Goal: Transaction & Acquisition: Purchase product/service

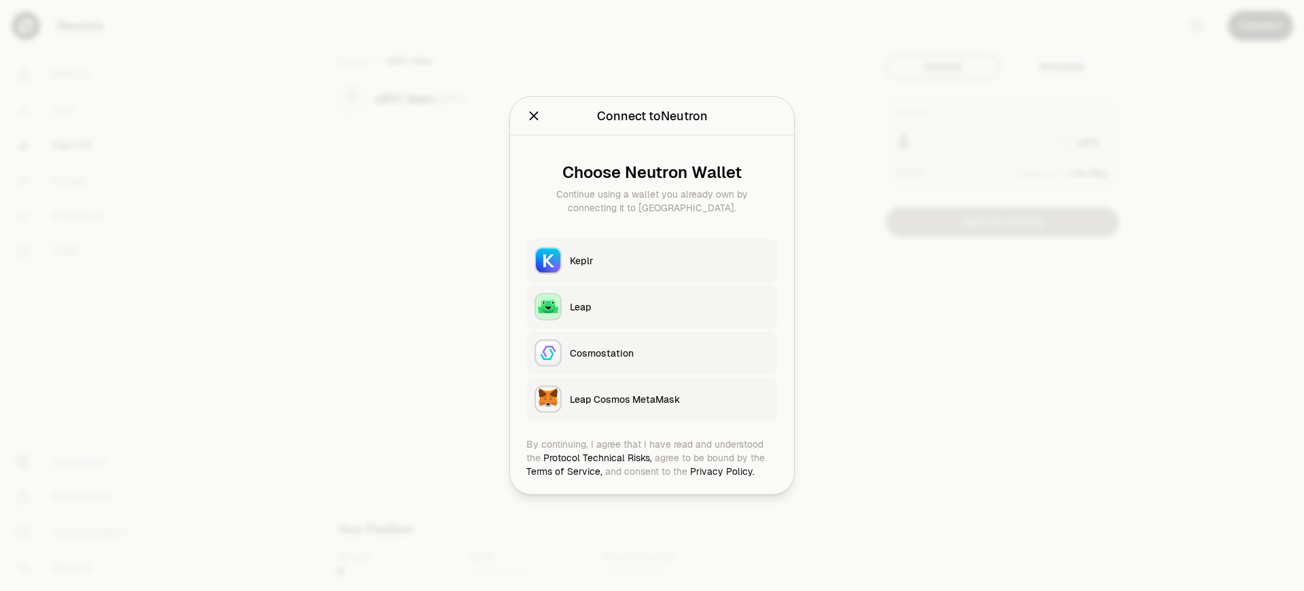
click at [670, 399] on div "Leap Cosmos MetaMask" at bounding box center [670, 399] width 200 height 14
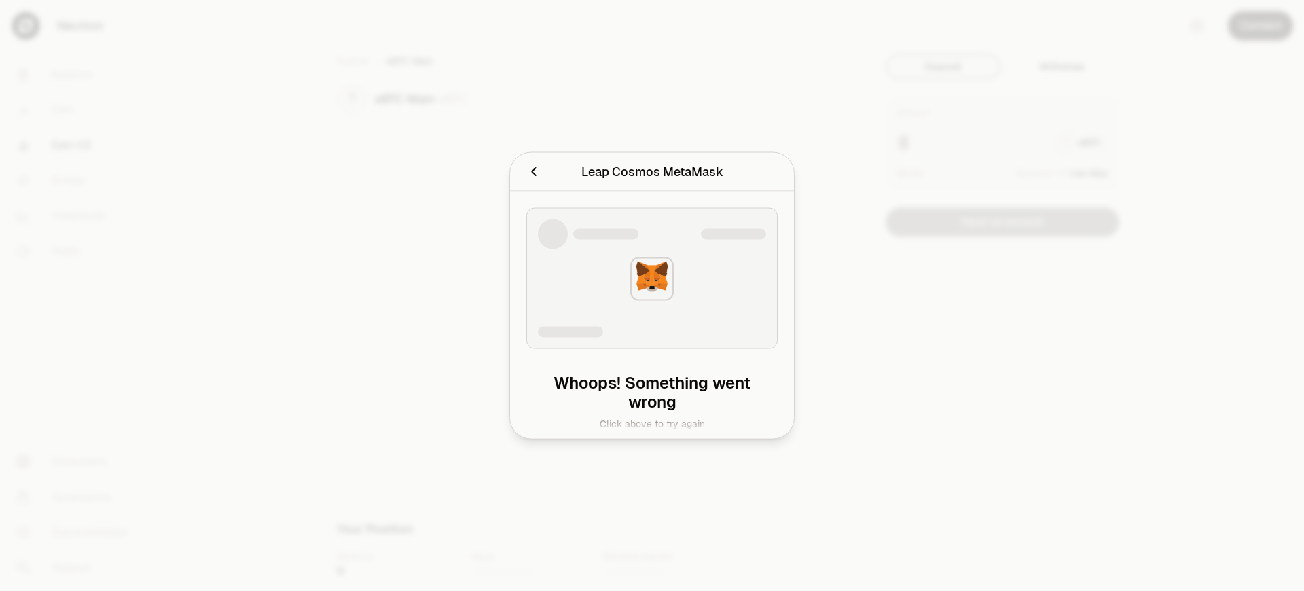
click at [651, 171] on div "Leap Cosmos MetaMask" at bounding box center [652, 171] width 142 height 19
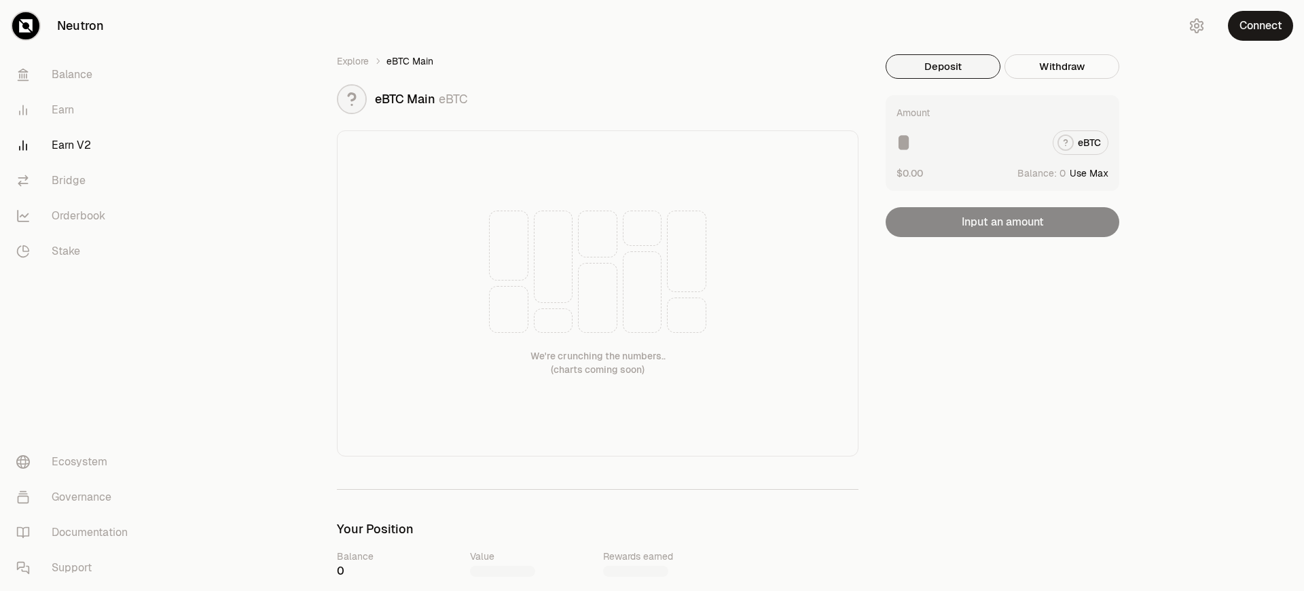
click at [1091, 172] on button "Use Max" at bounding box center [1089, 173] width 39 height 14
type input "*"
click at [1260, 26] on button "Connect" at bounding box center [1260, 26] width 65 height 30
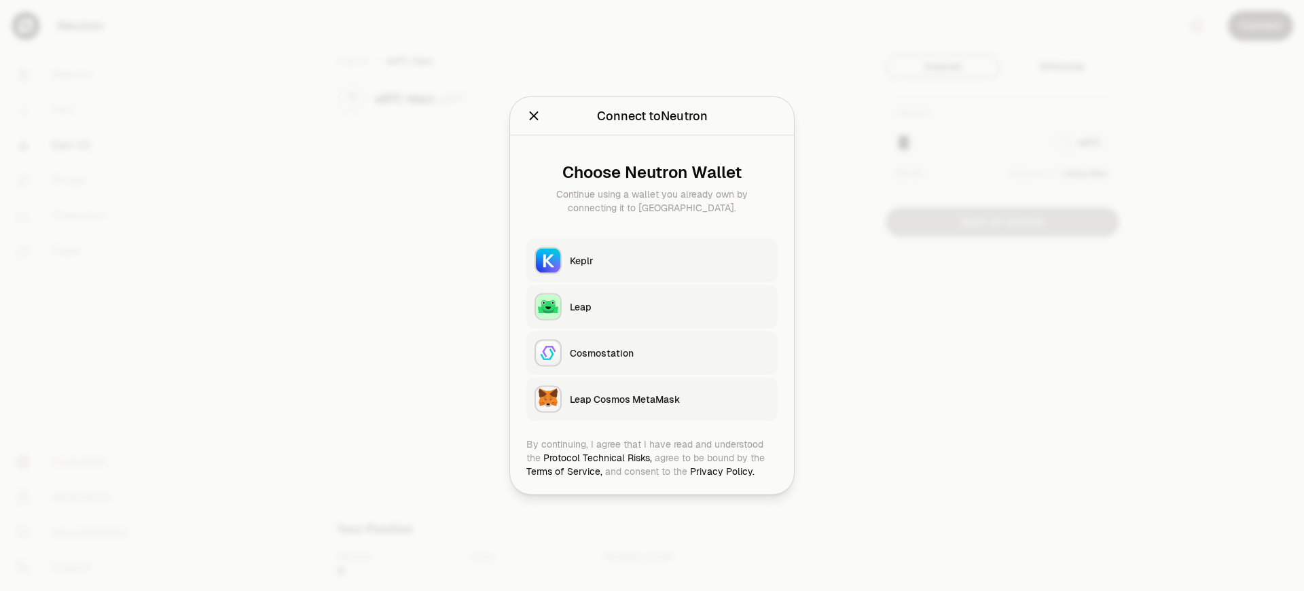
click at [670, 399] on div "Leap Cosmos MetaMask" at bounding box center [670, 399] width 200 height 14
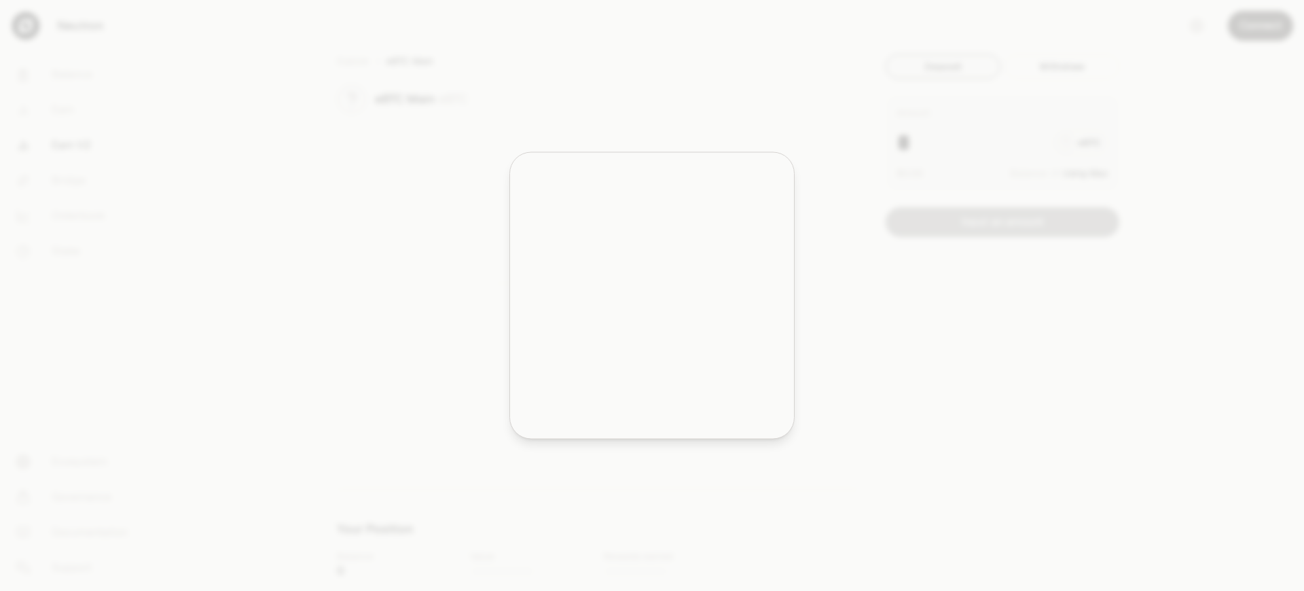
click at [527, 159] on h2 "Leap Cosmos MetaMask" at bounding box center [652, 172] width 250 height 27
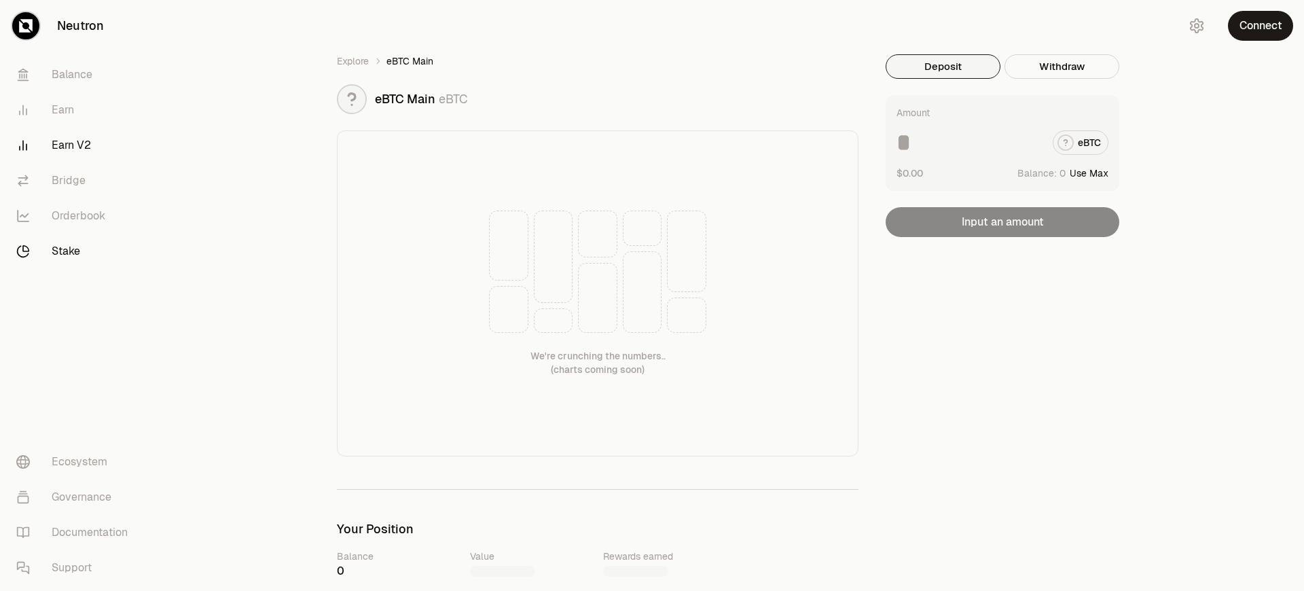
click at [76, 251] on link "Stake" at bounding box center [75, 251] width 141 height 35
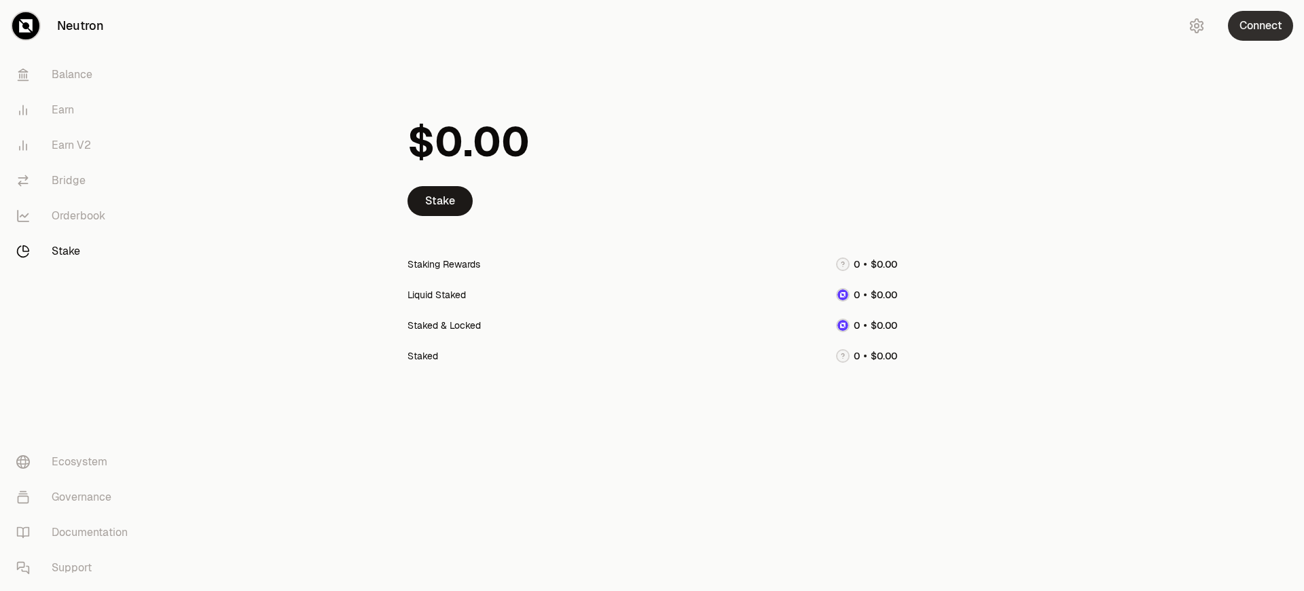
click at [1260, 26] on button "Connect" at bounding box center [1260, 26] width 65 height 30
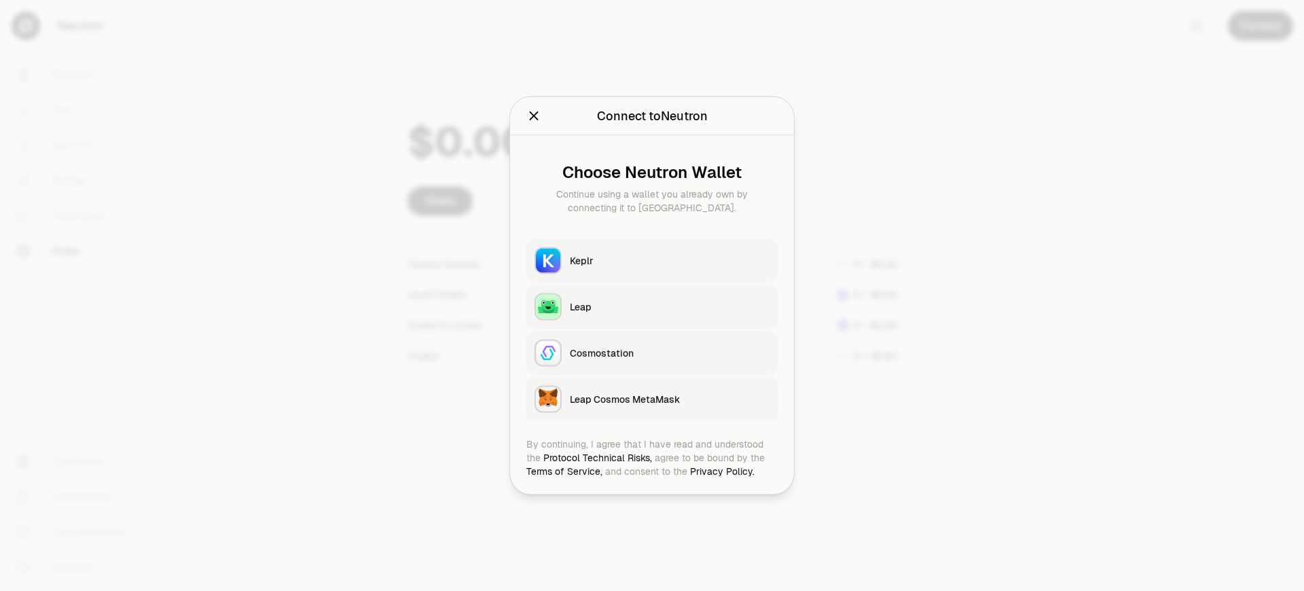
click at [670, 399] on div "Leap Cosmos MetaMask" at bounding box center [670, 399] width 200 height 14
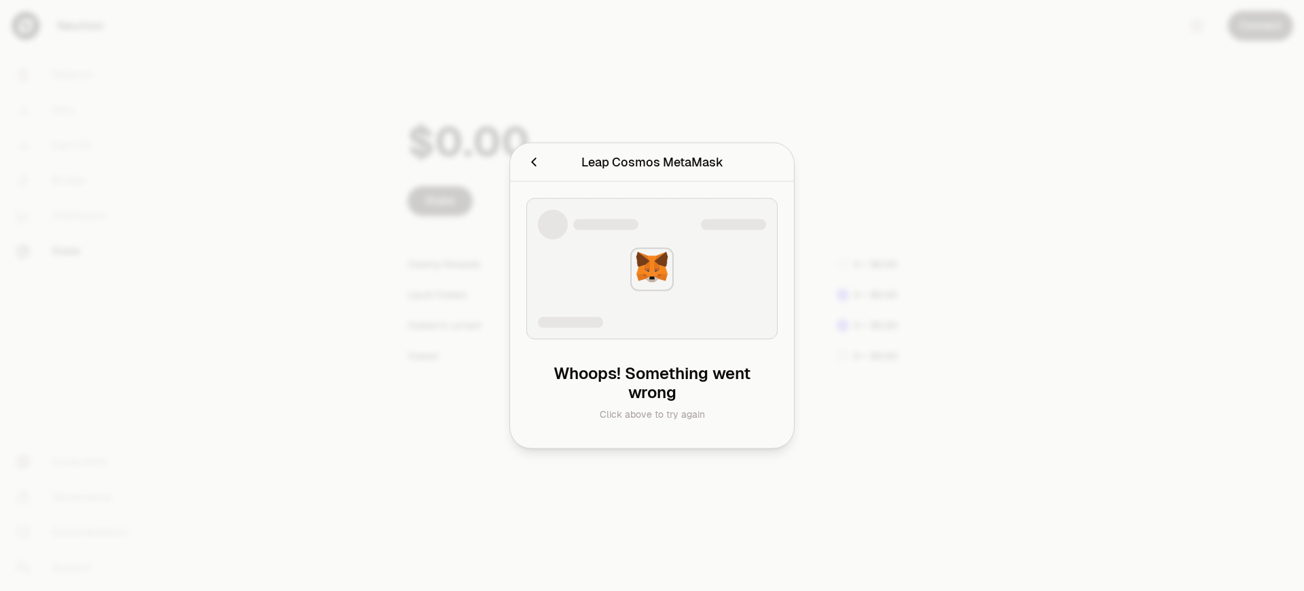
click at [526, 158] on h2 "Leap Cosmos MetaMask" at bounding box center [651, 162] width 251 height 27
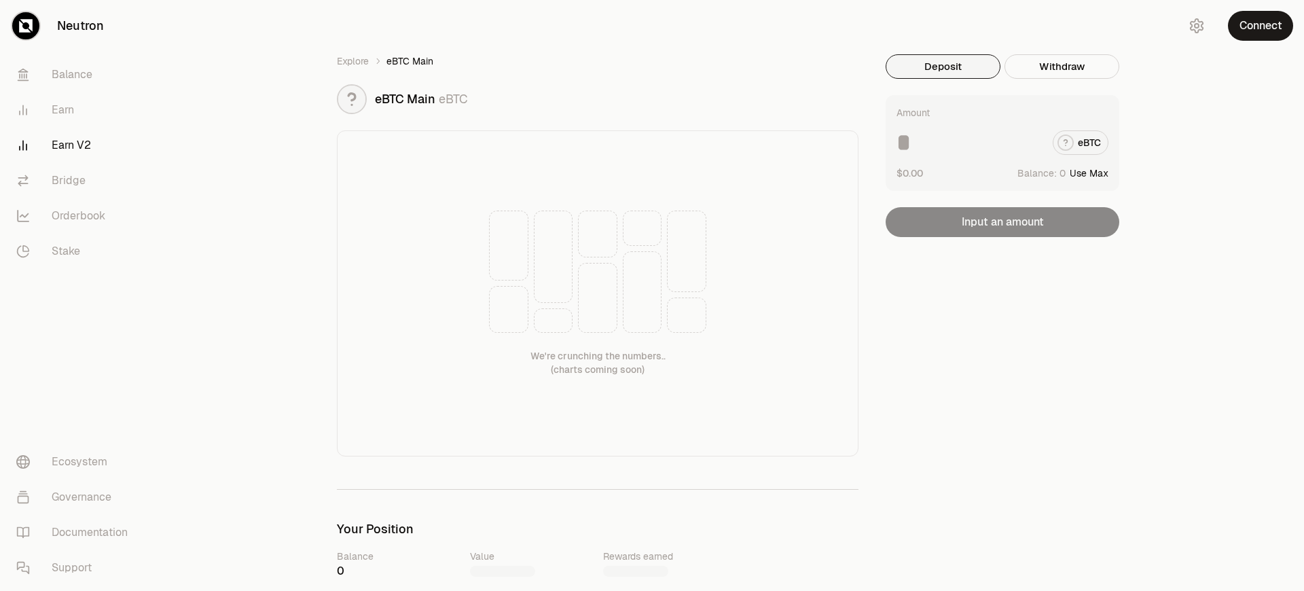
click at [1091, 172] on button "Use Max" at bounding box center [1089, 173] width 39 height 14
type input "*"
click at [1260, 26] on button "Connect" at bounding box center [1260, 26] width 65 height 30
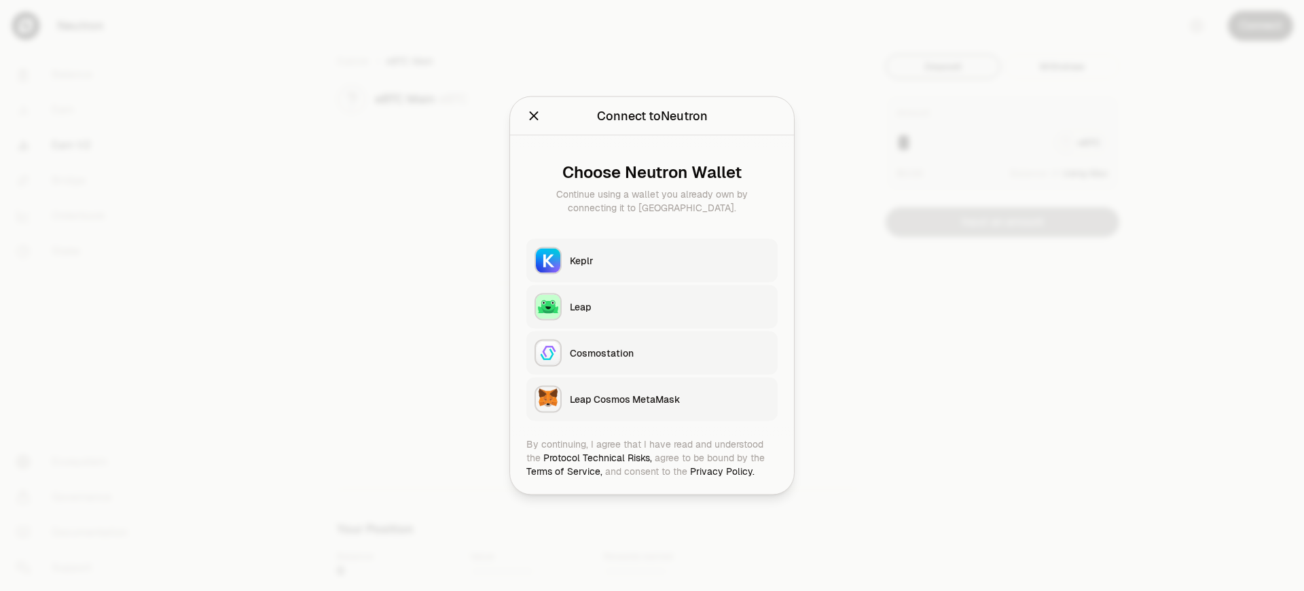
click at [670, 399] on div "Leap Cosmos MetaMask" at bounding box center [670, 399] width 200 height 14
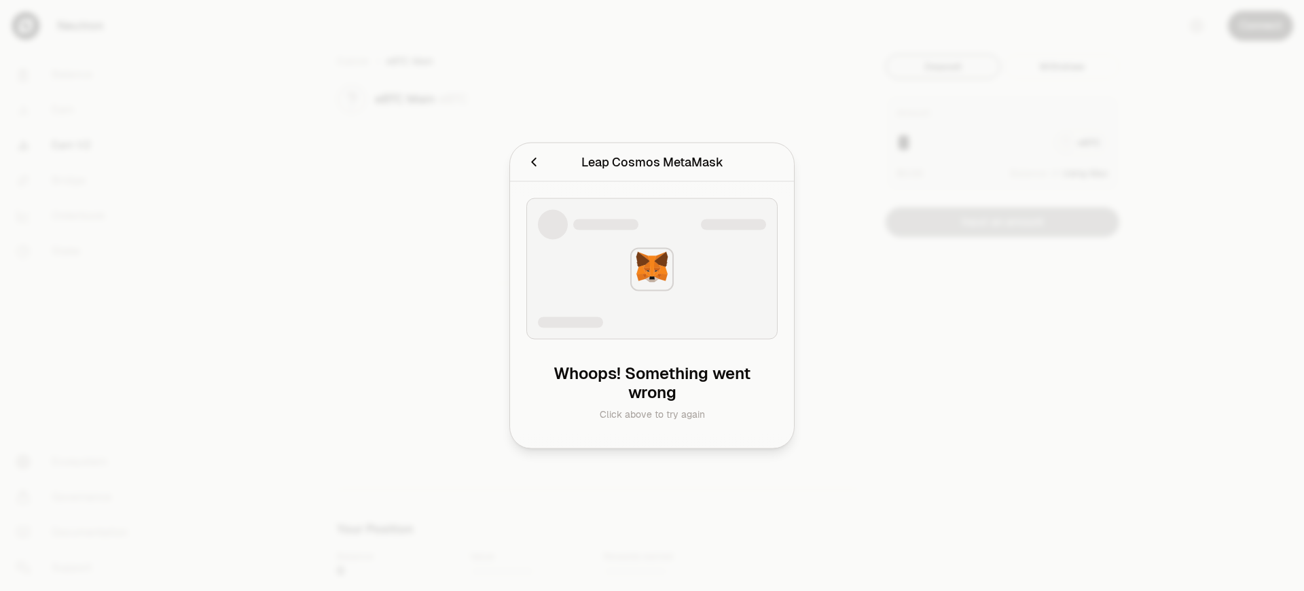
click at [1260, 26] on div at bounding box center [652, 295] width 1304 height 591
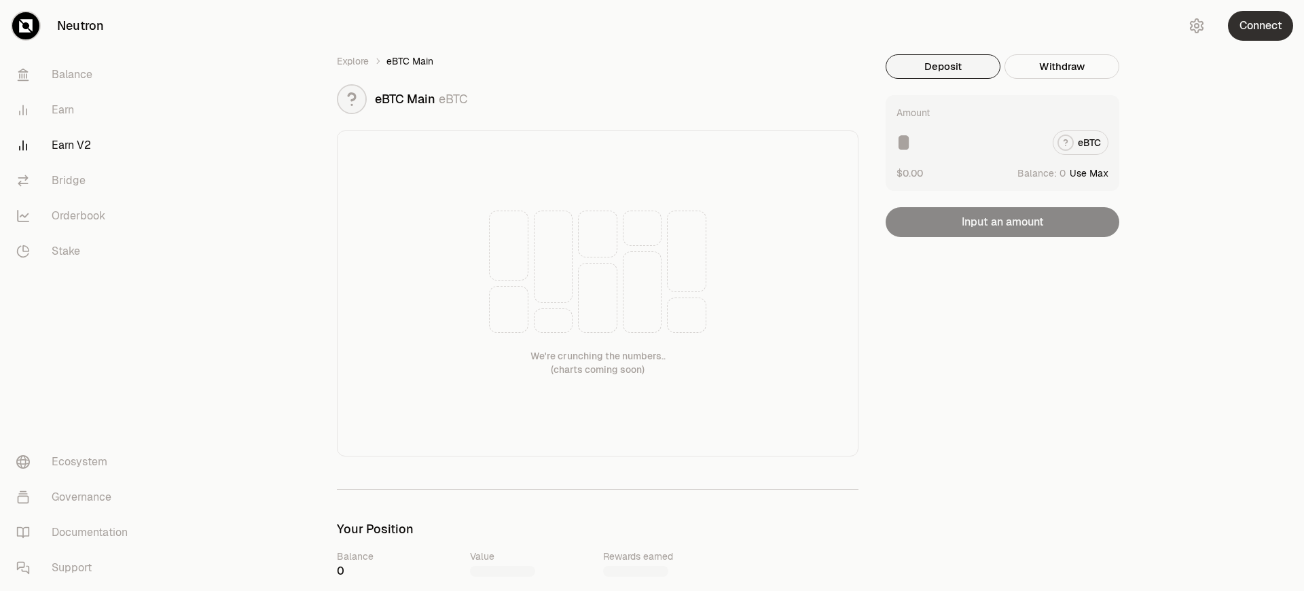
click at [1260, 26] on button "Connect" at bounding box center [1260, 26] width 65 height 30
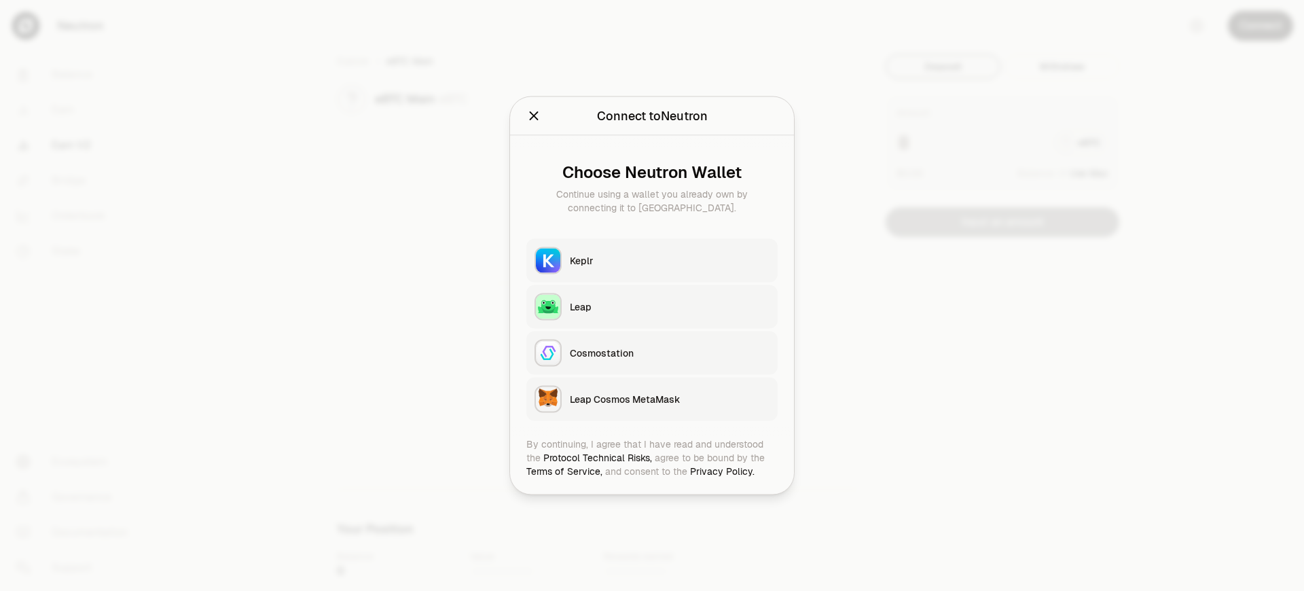
click at [670, 399] on div "Leap Cosmos MetaMask" at bounding box center [670, 399] width 200 height 14
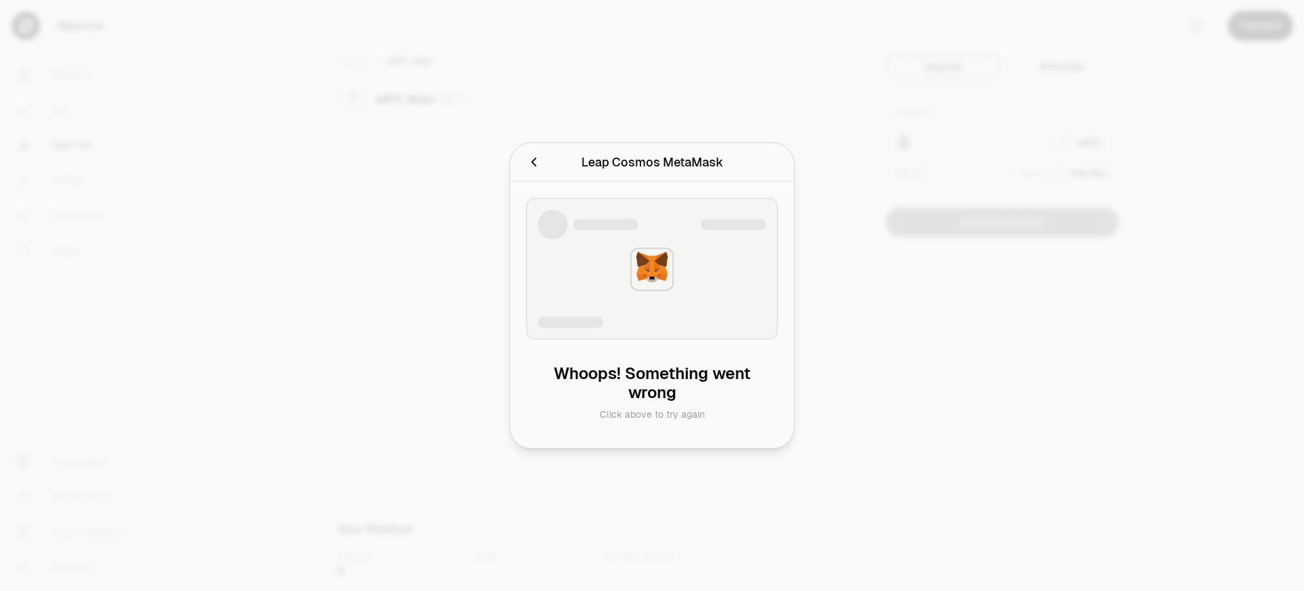
click at [651, 171] on div "Leap Cosmos MetaMask" at bounding box center [652, 162] width 142 height 19
click at [526, 158] on h2 "Leap Cosmos MetaMask" at bounding box center [651, 162] width 251 height 27
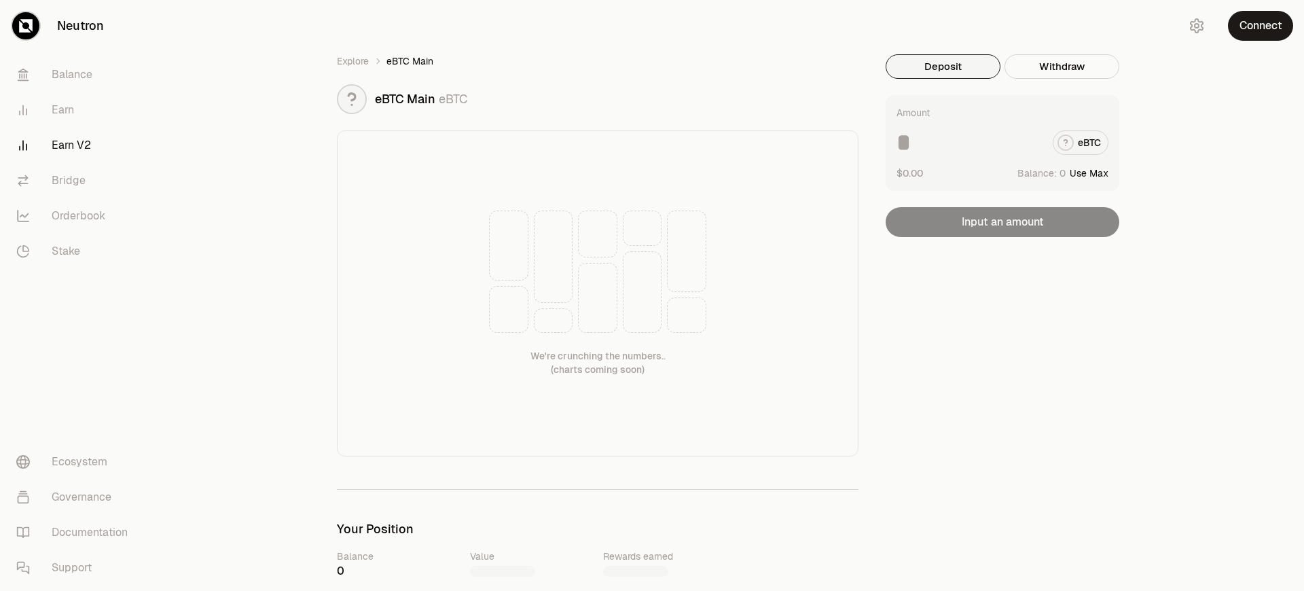
click at [1091, 172] on button "Use Max" at bounding box center [1089, 173] width 39 height 14
type input "*"
click at [1260, 26] on button "Connect" at bounding box center [1260, 26] width 65 height 30
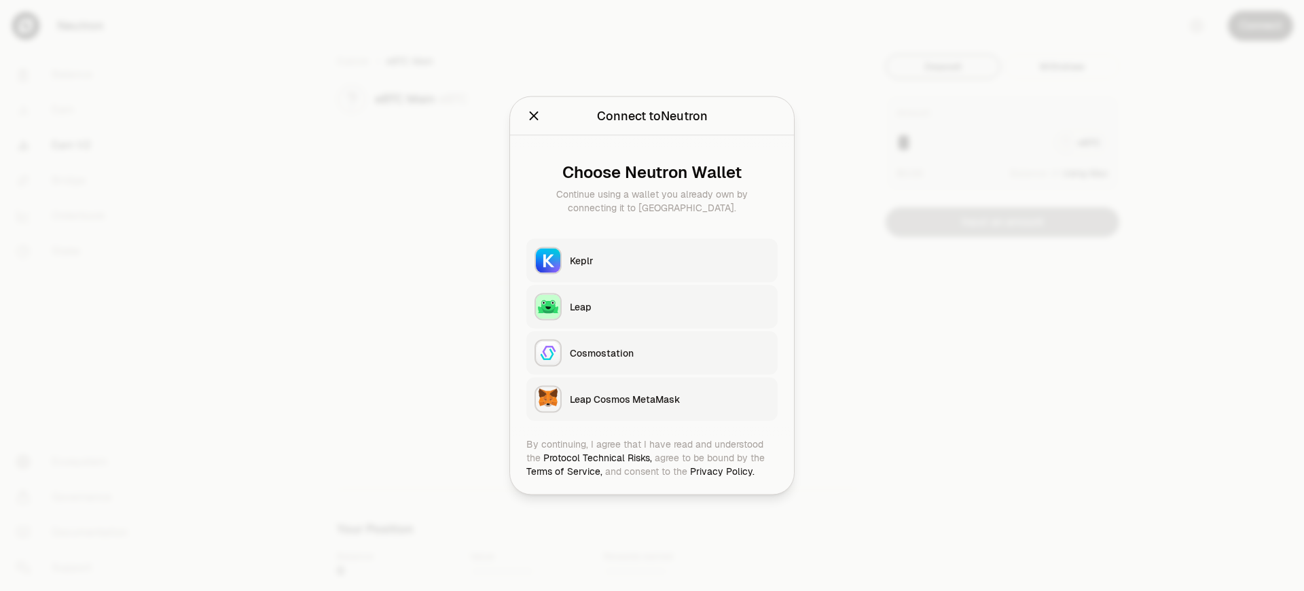
click at [670, 399] on div "Leap Cosmos MetaMask" at bounding box center [670, 399] width 200 height 14
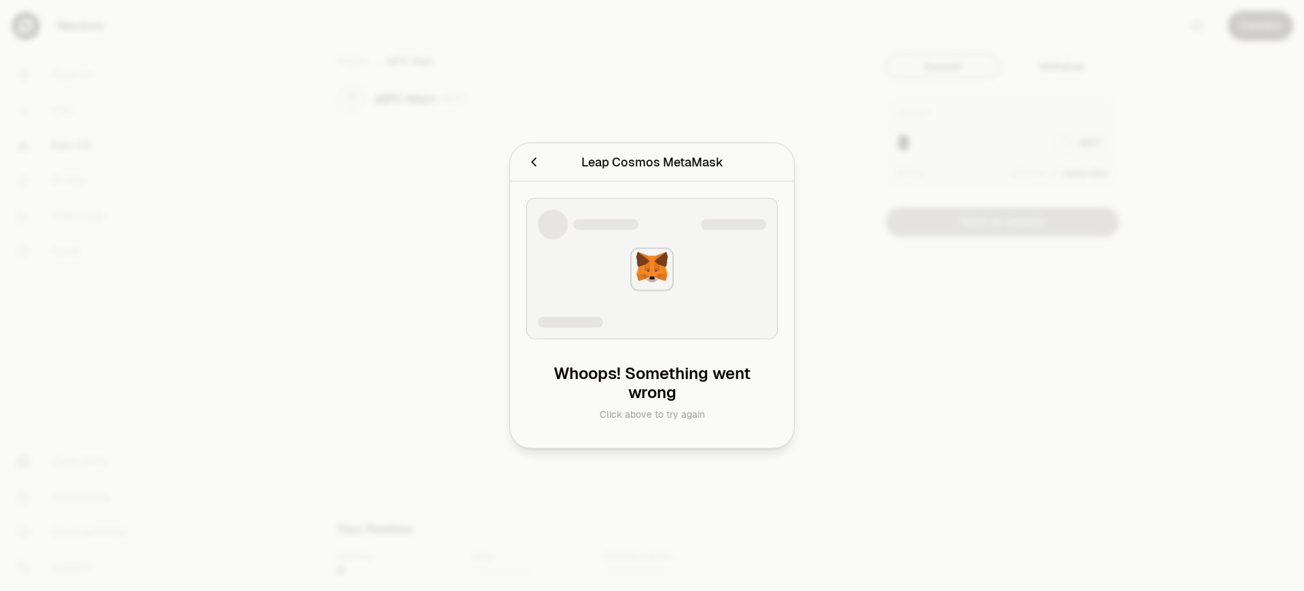
click at [526, 158] on h2 "Leap Cosmos MetaMask" at bounding box center [651, 162] width 251 height 27
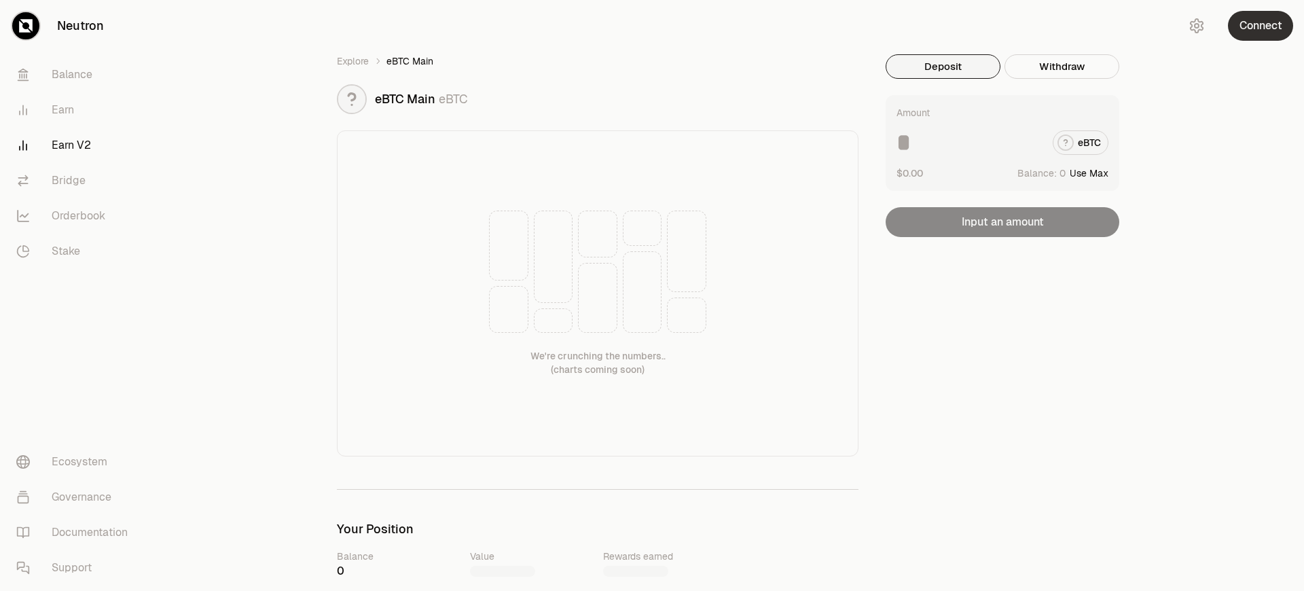
click at [1260, 26] on button "Connect" at bounding box center [1260, 26] width 65 height 30
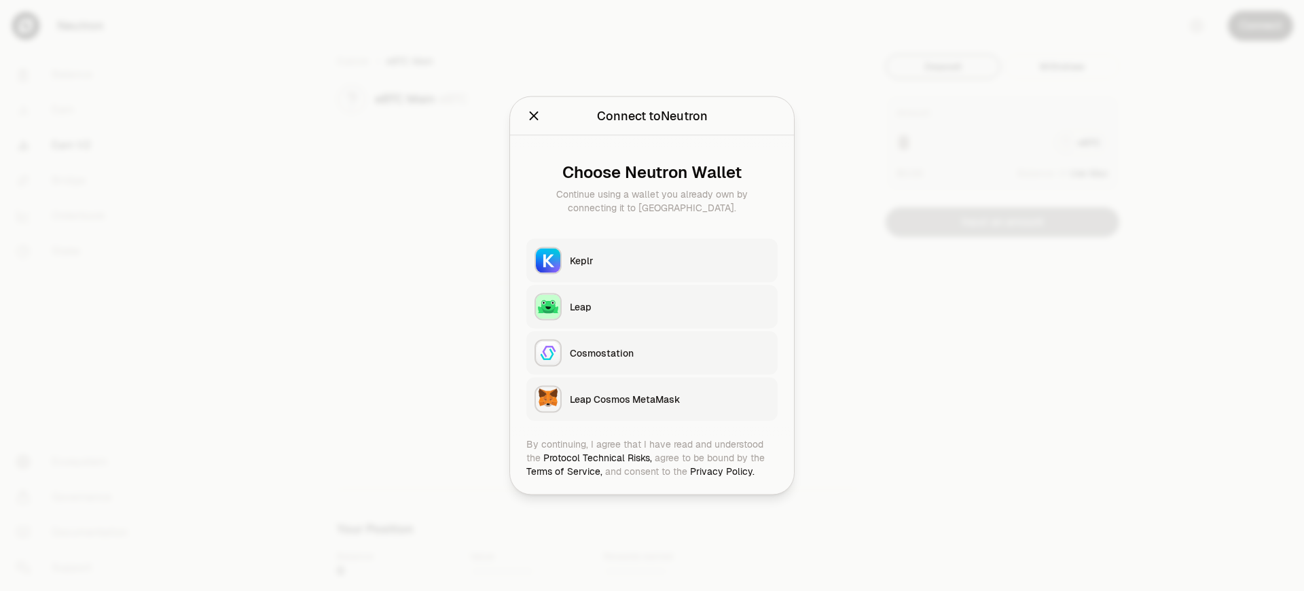
click at [670, 399] on div "Leap Cosmos MetaMask" at bounding box center [670, 399] width 200 height 14
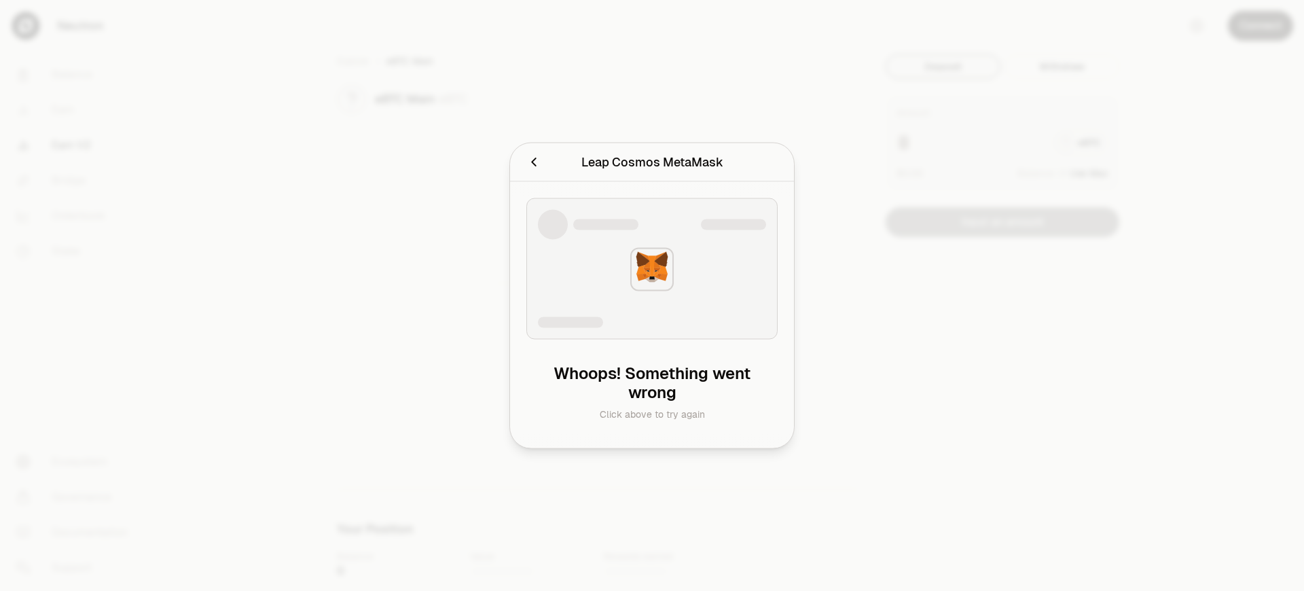
click at [651, 171] on div "Leap Cosmos MetaMask" at bounding box center [652, 162] width 142 height 19
click at [1260, 26] on div at bounding box center [652, 295] width 1304 height 591
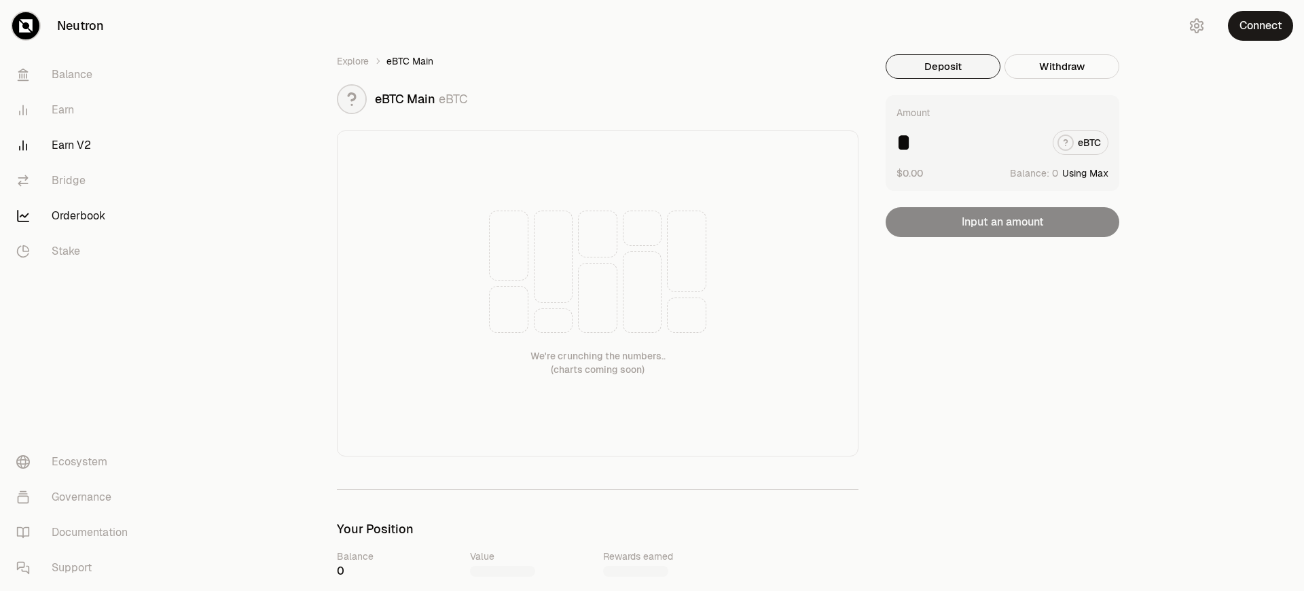
click at [76, 216] on link "Orderbook" at bounding box center [75, 215] width 141 height 35
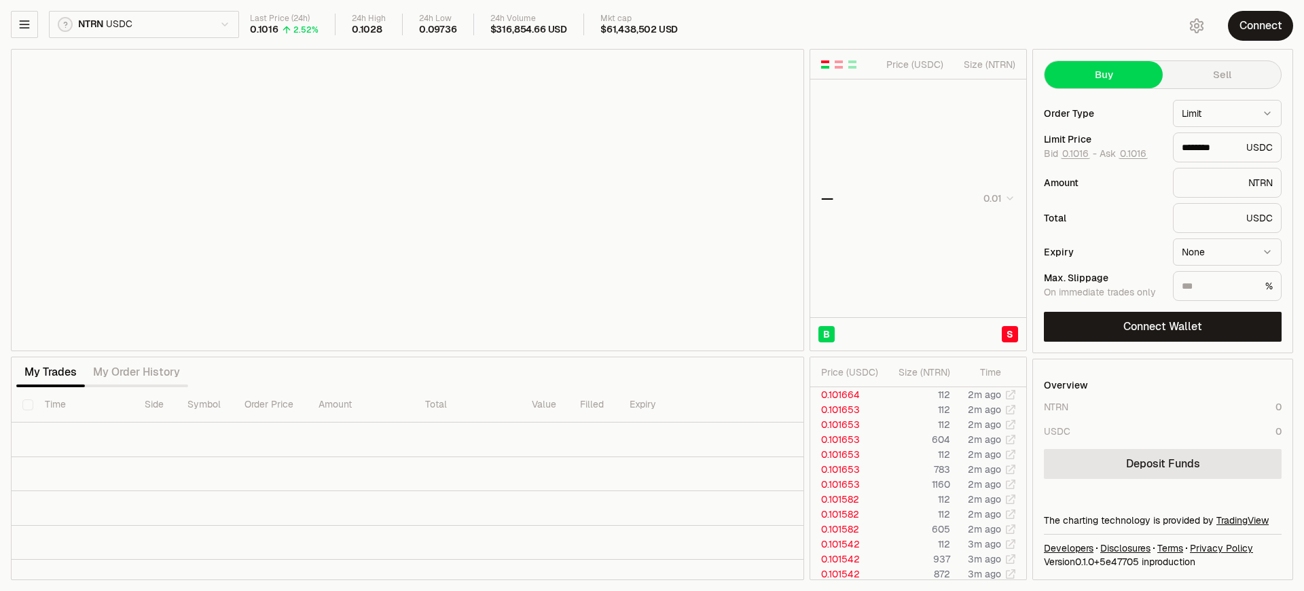
type input "********"
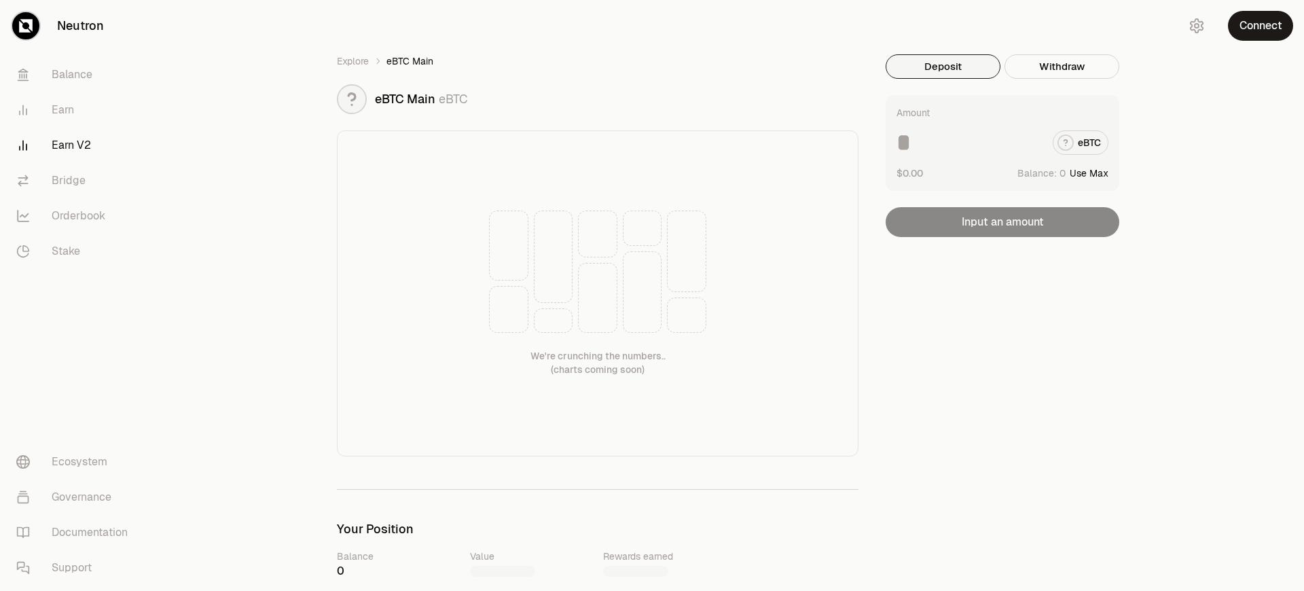
click at [1091, 172] on button "Use Max" at bounding box center [1089, 173] width 39 height 14
type input "*"
